Goal: Task Accomplishment & Management: Manage account settings

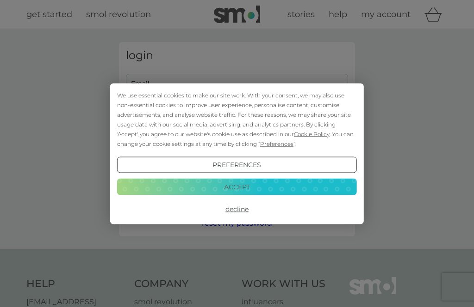
click at [277, 184] on button "Accept" at bounding box center [237, 187] width 240 height 17
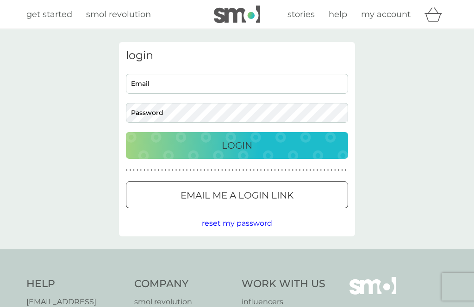
click at [286, 82] on input "Email" at bounding box center [237, 84] width 222 height 20
type input "heathcote.angela@yahoo.co.uk"
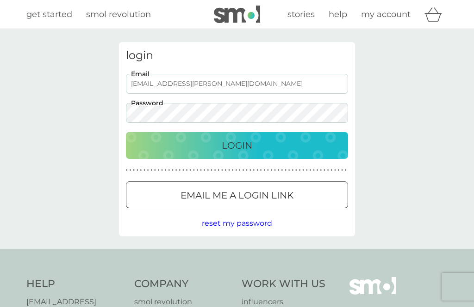
click at [237, 145] on button "Login" at bounding box center [237, 145] width 222 height 27
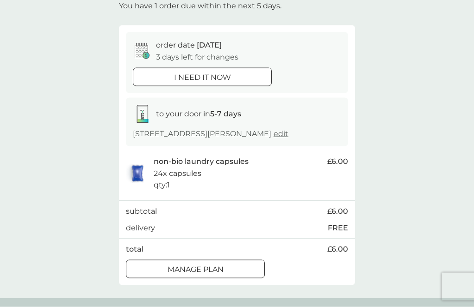
scroll to position [61, 0]
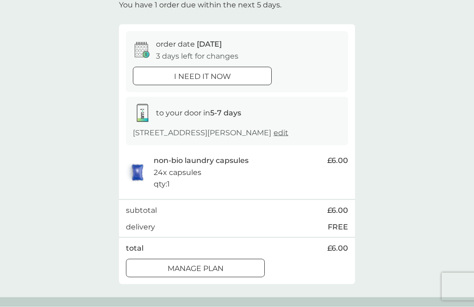
click at [240, 265] on div "Manage plan" at bounding box center [195, 269] width 138 height 12
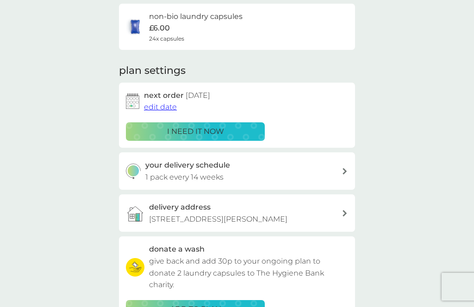
scroll to position [73, 0]
click at [268, 171] on div "your delivery schedule 1 pack every 14 weeks" at bounding box center [243, 172] width 197 height 24
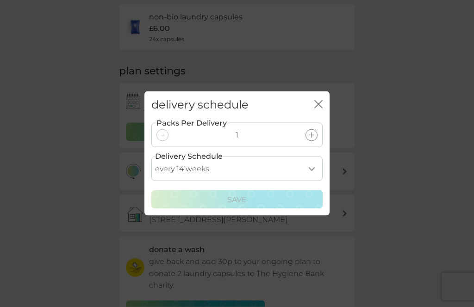
scroll to position [74, 0]
click at [310, 181] on select "every 1 week every 2 weeks every 3 weeks every 4 weeks every 5 weeks every 6 we…" at bounding box center [236, 169] width 171 height 25
select select "119"
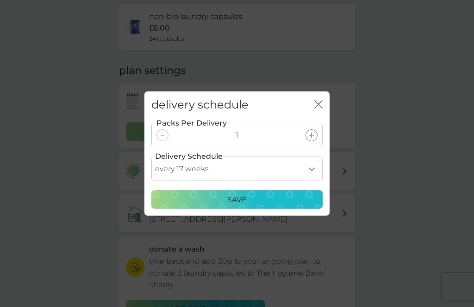
click at [245, 206] on p "Save" at bounding box center [236, 200] width 19 height 12
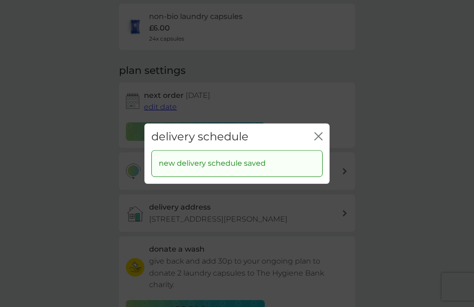
click at [318, 140] on icon "close" at bounding box center [320, 136] width 4 height 7
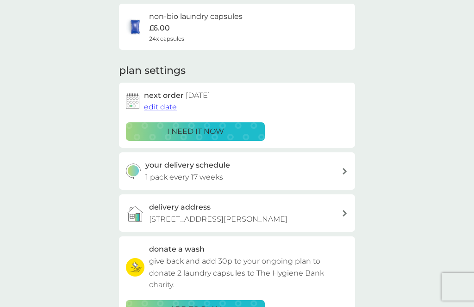
click at [162, 106] on span "edit date" at bounding box center [160, 107] width 33 height 9
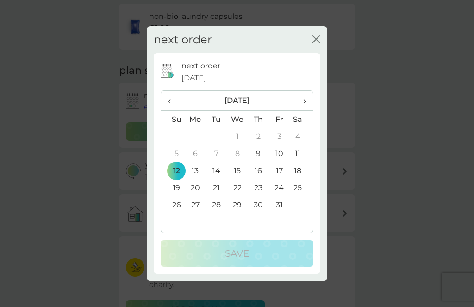
click at [282, 214] on td "31" at bounding box center [279, 205] width 21 height 17
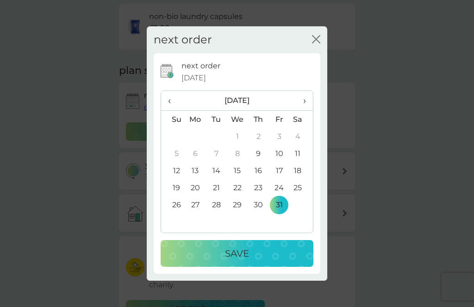
click at [269, 261] on div "Save" at bounding box center [237, 253] width 134 height 15
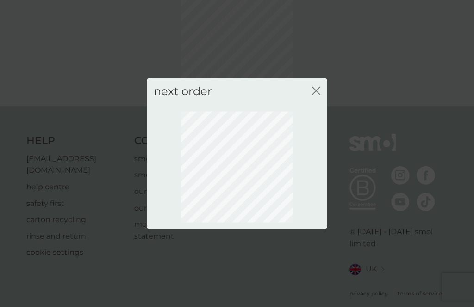
scroll to position [50, 0]
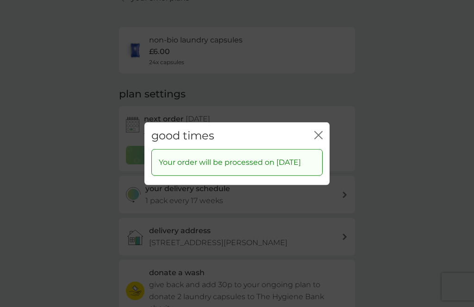
click at [319, 139] on icon "close" at bounding box center [318, 135] width 8 height 8
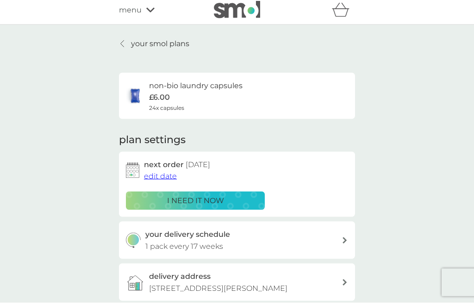
scroll to position [0, 0]
